Goal: Task Accomplishment & Management: Complete application form

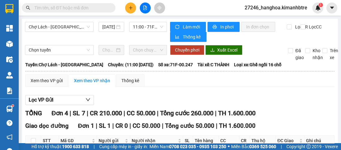
click at [127, 10] on button at bounding box center [130, 7] width 11 height 11
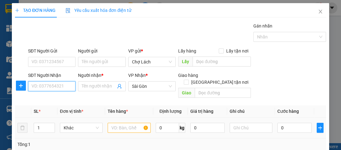
click at [51, 86] on input "SĐT Người Nhận" at bounding box center [51, 86] width 47 height 10
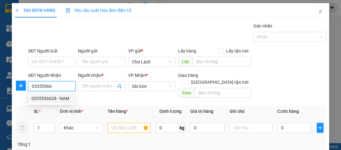
click at [55, 95] on div "0335556628 - NAM" at bounding box center [51, 98] width 39 height 7
type input "0335556628"
type input "NAM"
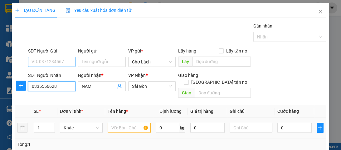
type input "0335556628"
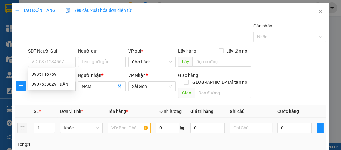
drag, startPoint x: 55, startPoint y: 61, endPoint x: 320, endPoint y: 74, distance: 265.1
click at [320, 74] on div "SĐT Người Nhận 0335556628 Người nhận * NAM VP Nhận * Sài Gòn Giao hàng [GEOGR…" at bounding box center [177, 86] width 301 height 29
click at [130, 123] on input "text" at bounding box center [129, 128] width 43 height 10
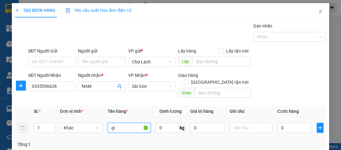
type input "g"
type input "GIẤY TỜ"
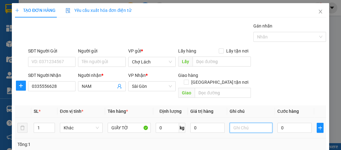
click at [257, 123] on input "text" at bounding box center [251, 128] width 43 height 10
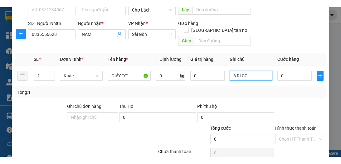
scroll to position [81, 0]
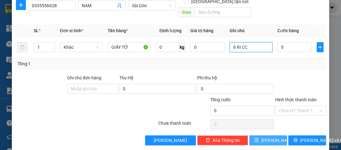
type input "6 RI CC"
click at [270, 137] on span "[PERSON_NAME]" at bounding box center [277, 140] width 33 height 7
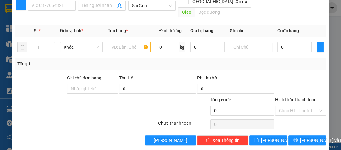
click at [335, 114] on div "TẠO ĐƠN HÀNG Yêu cầu xuất hóa đơn điện tử Transit Pickup Surcharge Ids Transit …" at bounding box center [170, 75] width 341 height 150
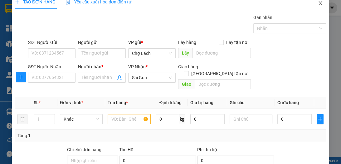
scroll to position [0, 0]
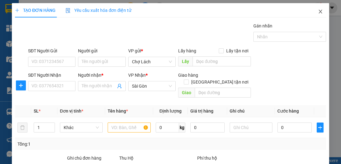
click at [319, 12] on icon "close" at bounding box center [320, 12] width 3 height 4
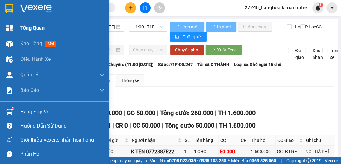
click at [27, 42] on span "Kho hàng" at bounding box center [31, 44] width 22 height 6
